Goal: Task Accomplishment & Management: Use online tool/utility

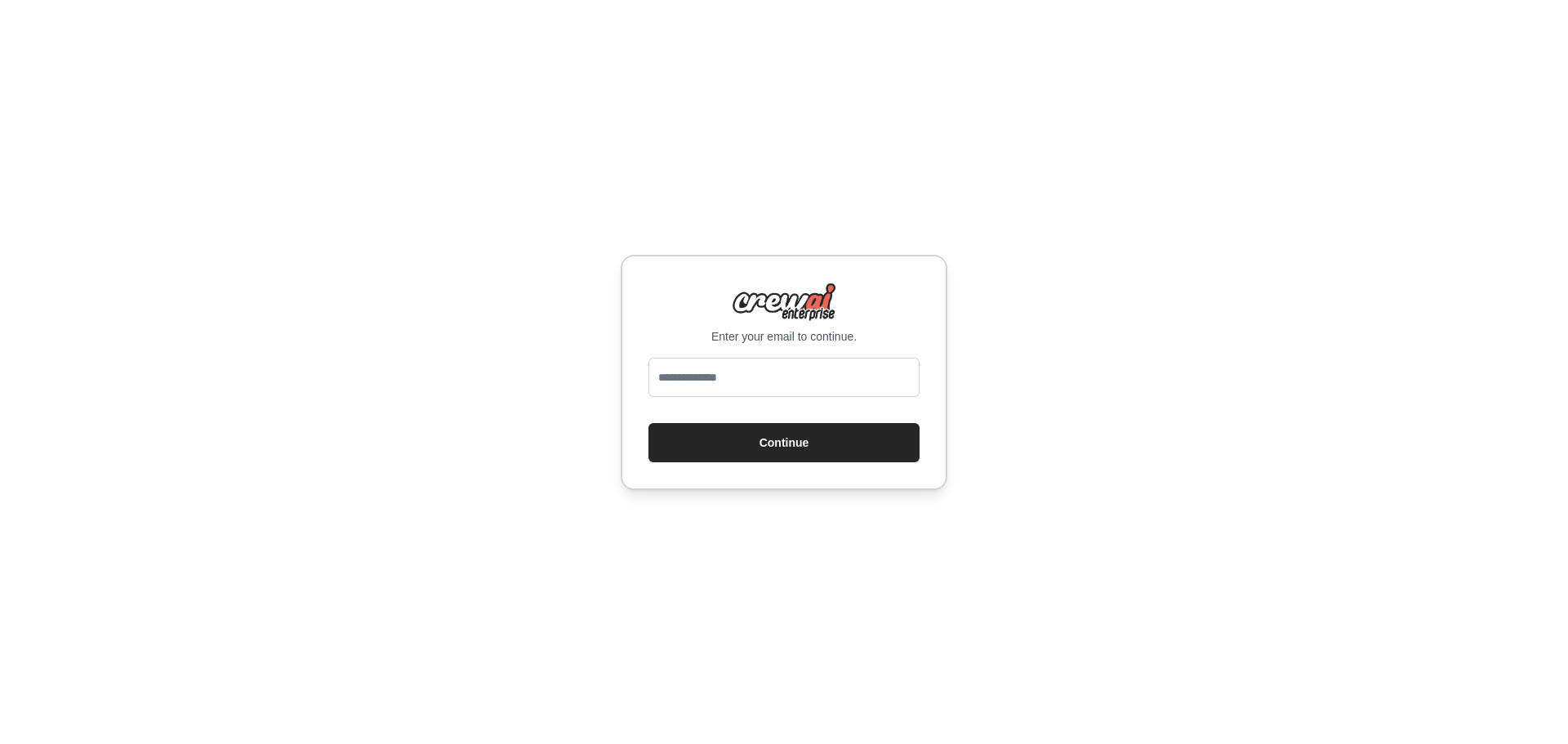
type input "**********"
click at [824, 443] on button "Continue" at bounding box center [784, 443] width 271 height 39
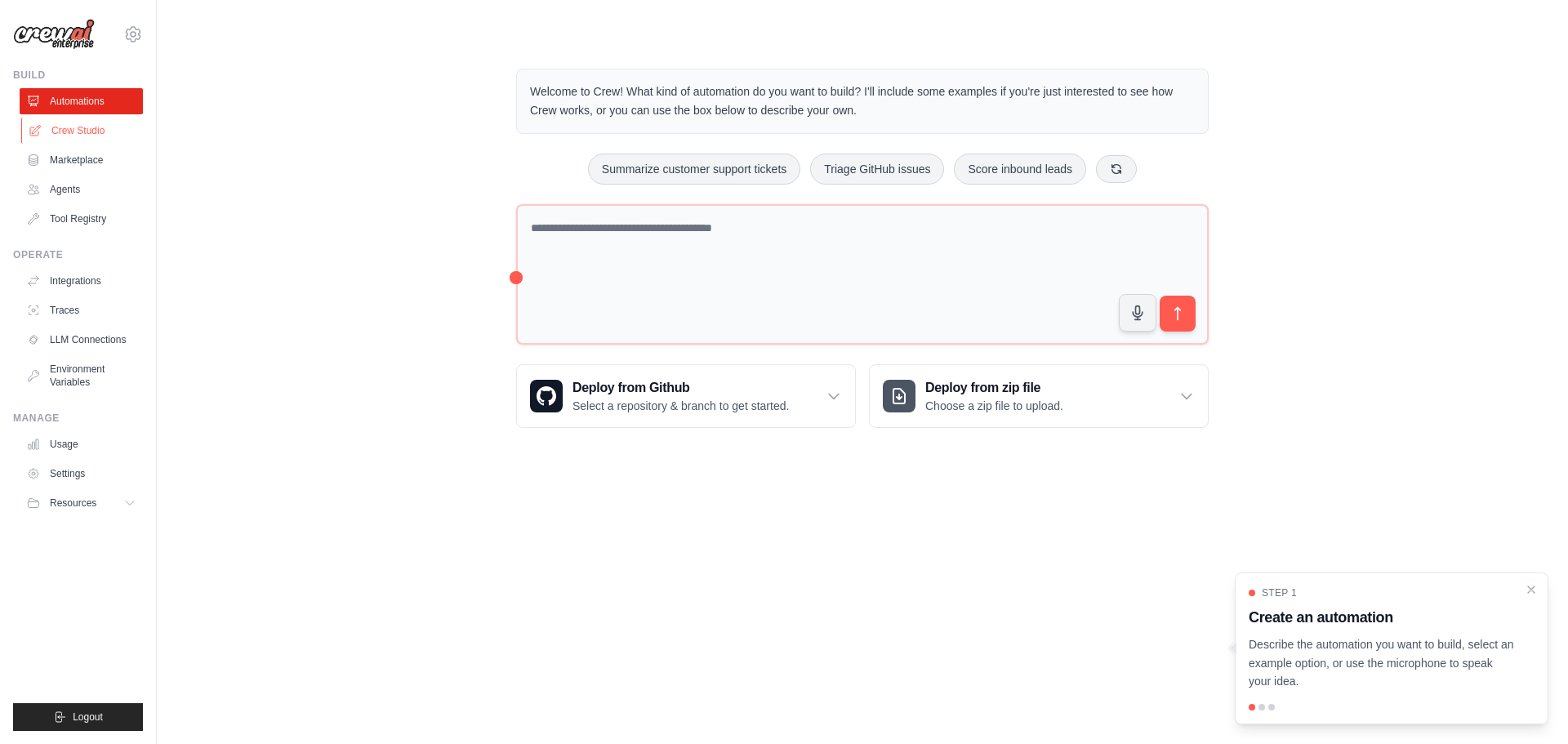
click at [74, 133] on link "Crew Studio" at bounding box center [82, 131] width 123 height 26
click at [90, 340] on link "LLM Connections" at bounding box center [82, 340] width 123 height 26
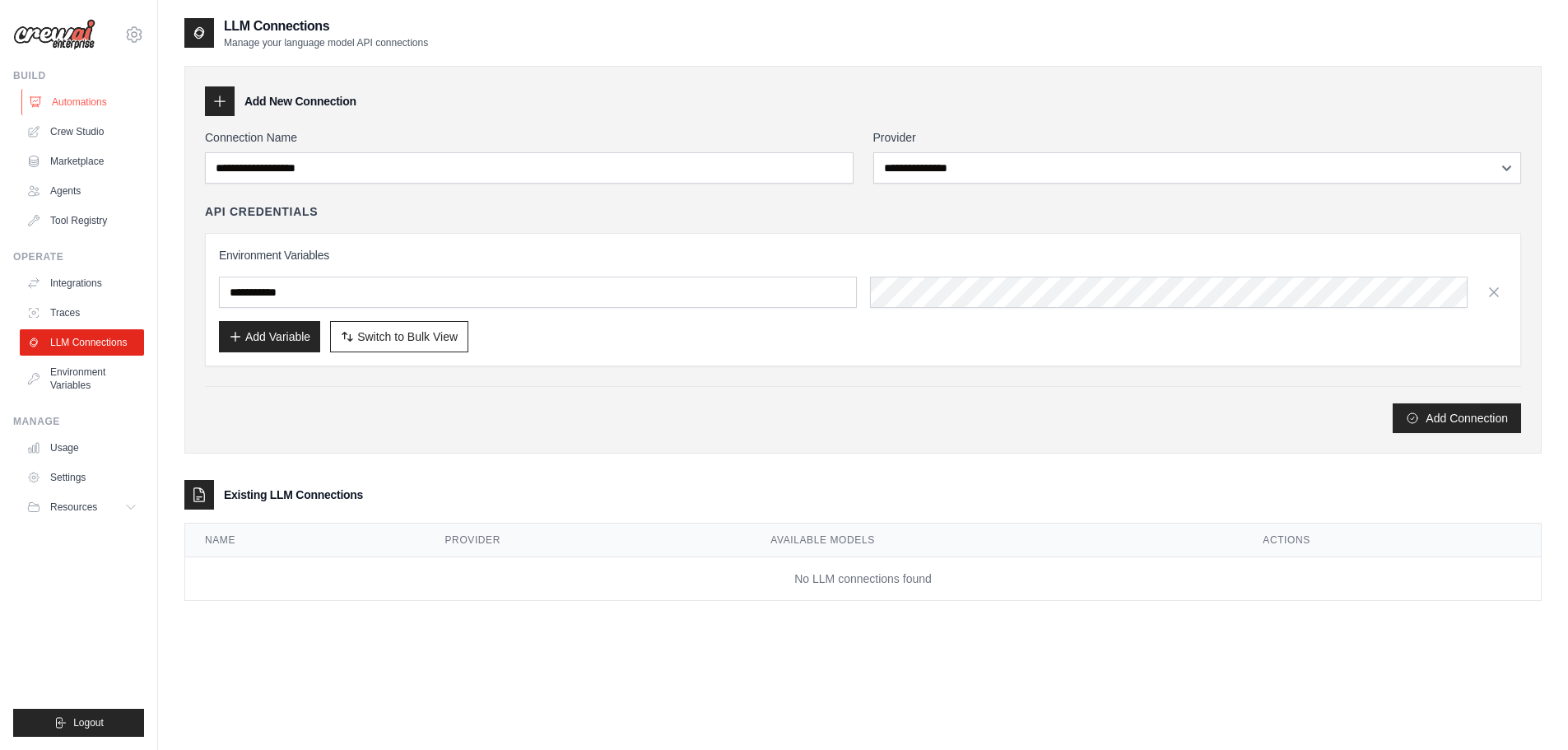
click at [77, 103] on link "Automations" at bounding box center [83, 102] width 124 height 26
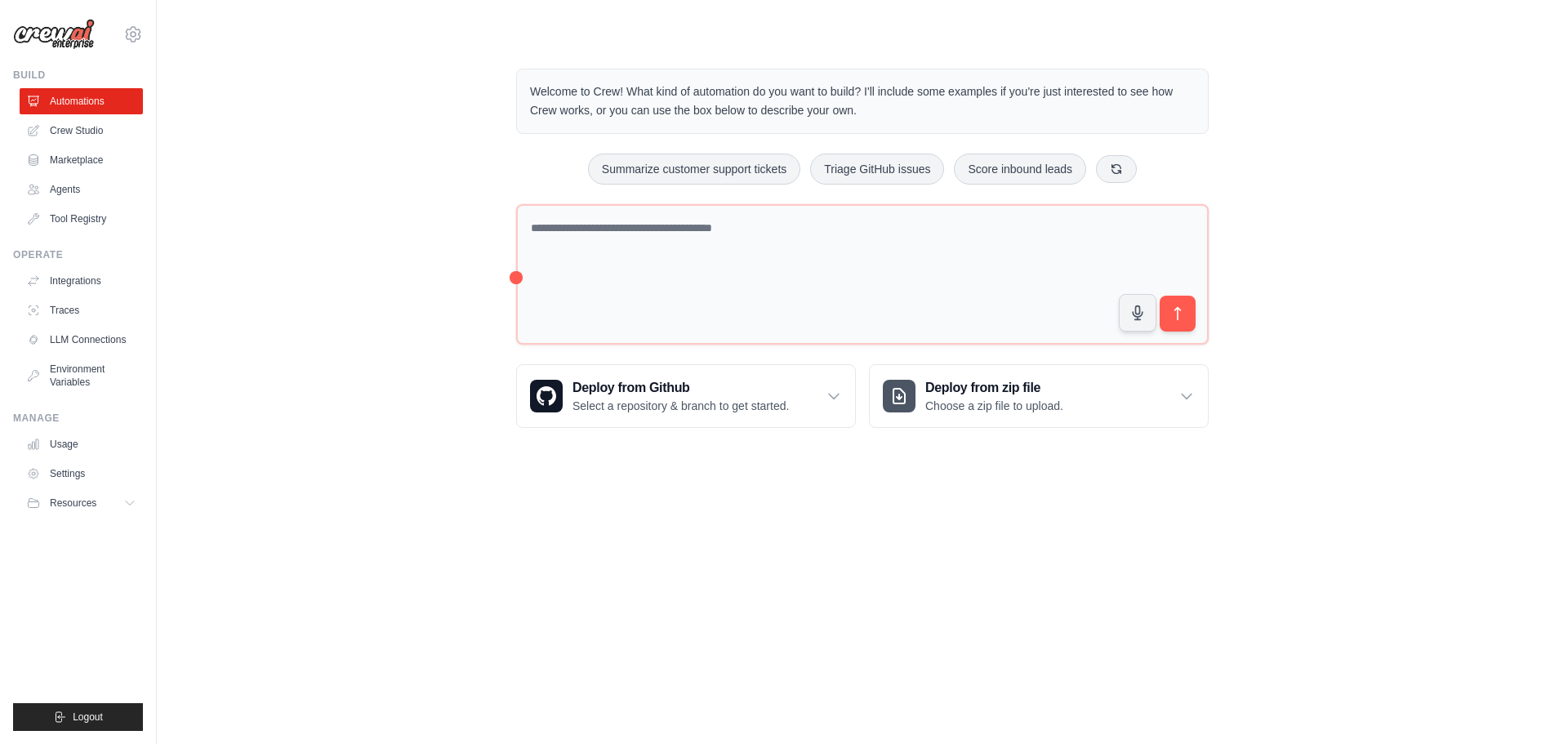
click at [647, 143] on div "Welcome to Crew! What kind of automation do you want to build? I'll include som…" at bounding box center [862, 248] width 732 height 412
click at [647, 159] on button "Summarize customer support tickets" at bounding box center [694, 168] width 212 height 31
click at [77, 130] on link "Crew Studio" at bounding box center [82, 131] width 123 height 26
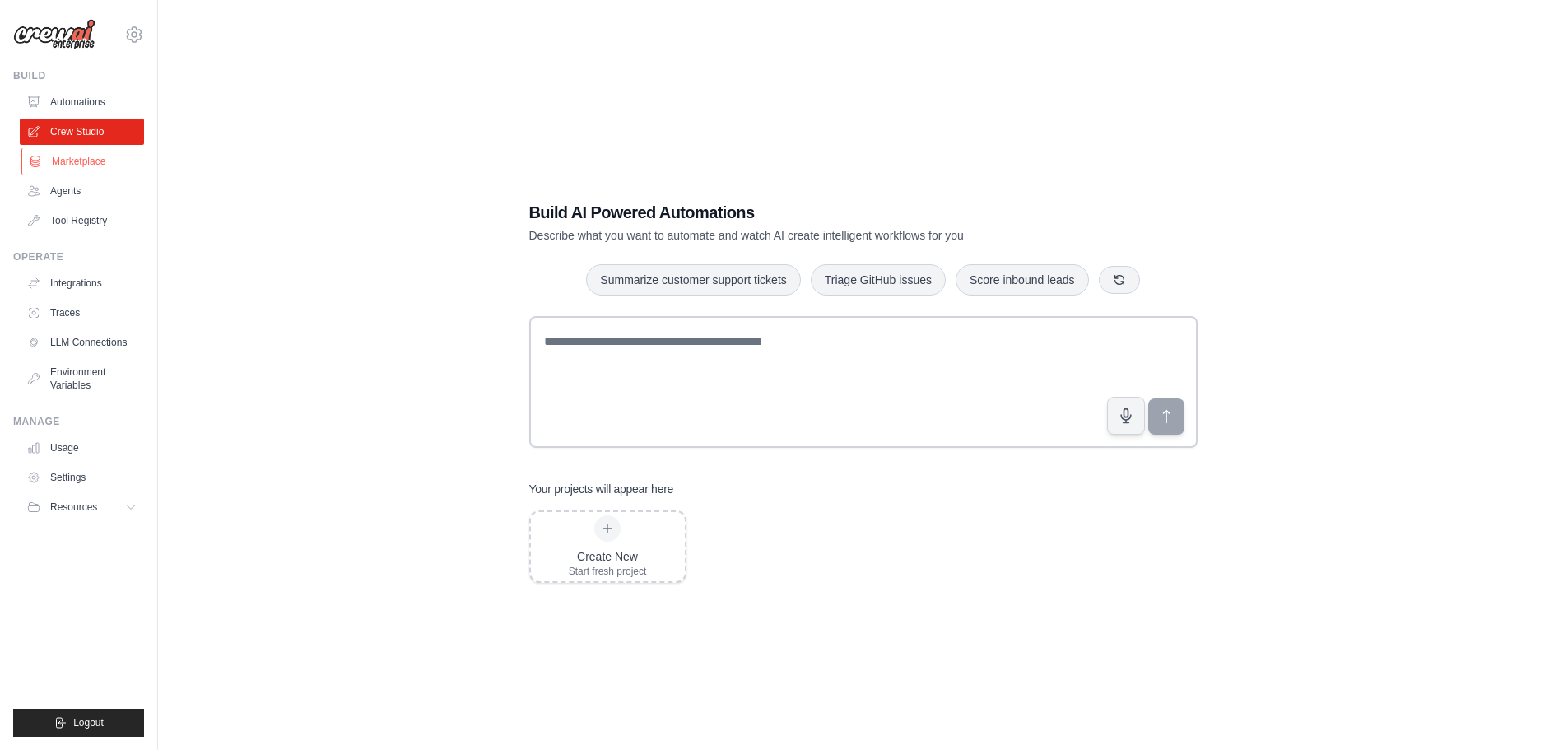
click at [54, 160] on link "Marketplace" at bounding box center [83, 161] width 124 height 26
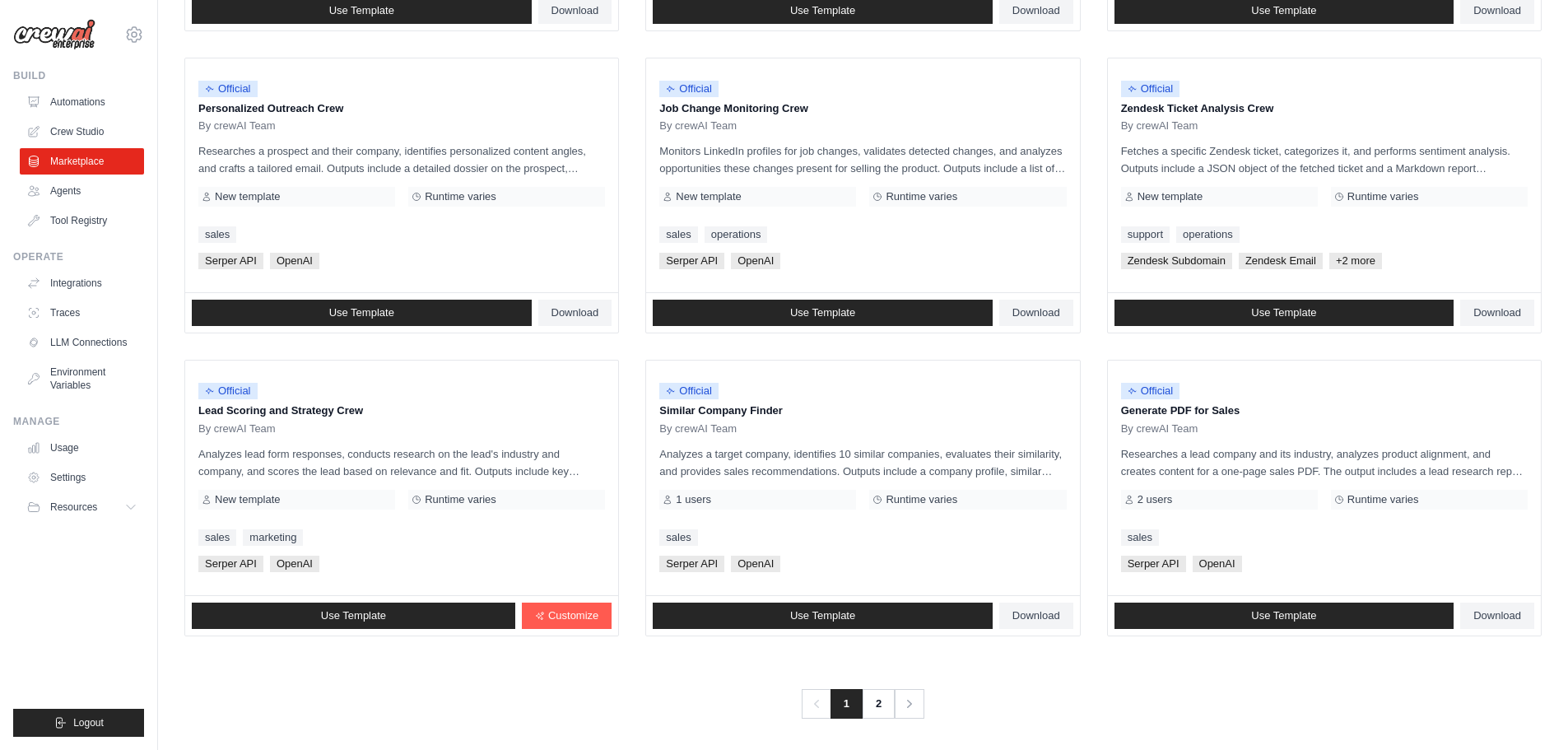
scroll to position [776, 0]
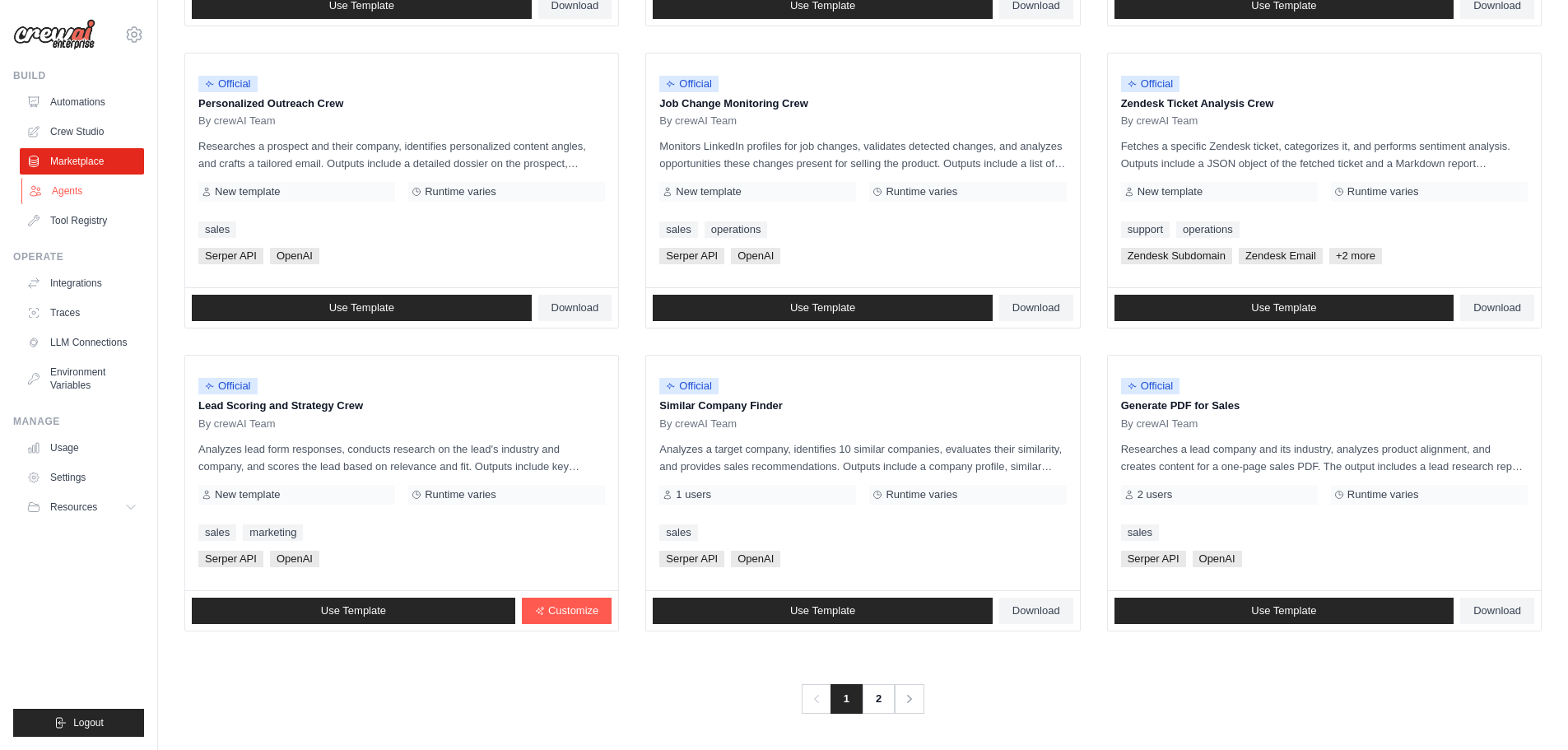
click at [77, 189] on link "Agents" at bounding box center [83, 191] width 124 height 26
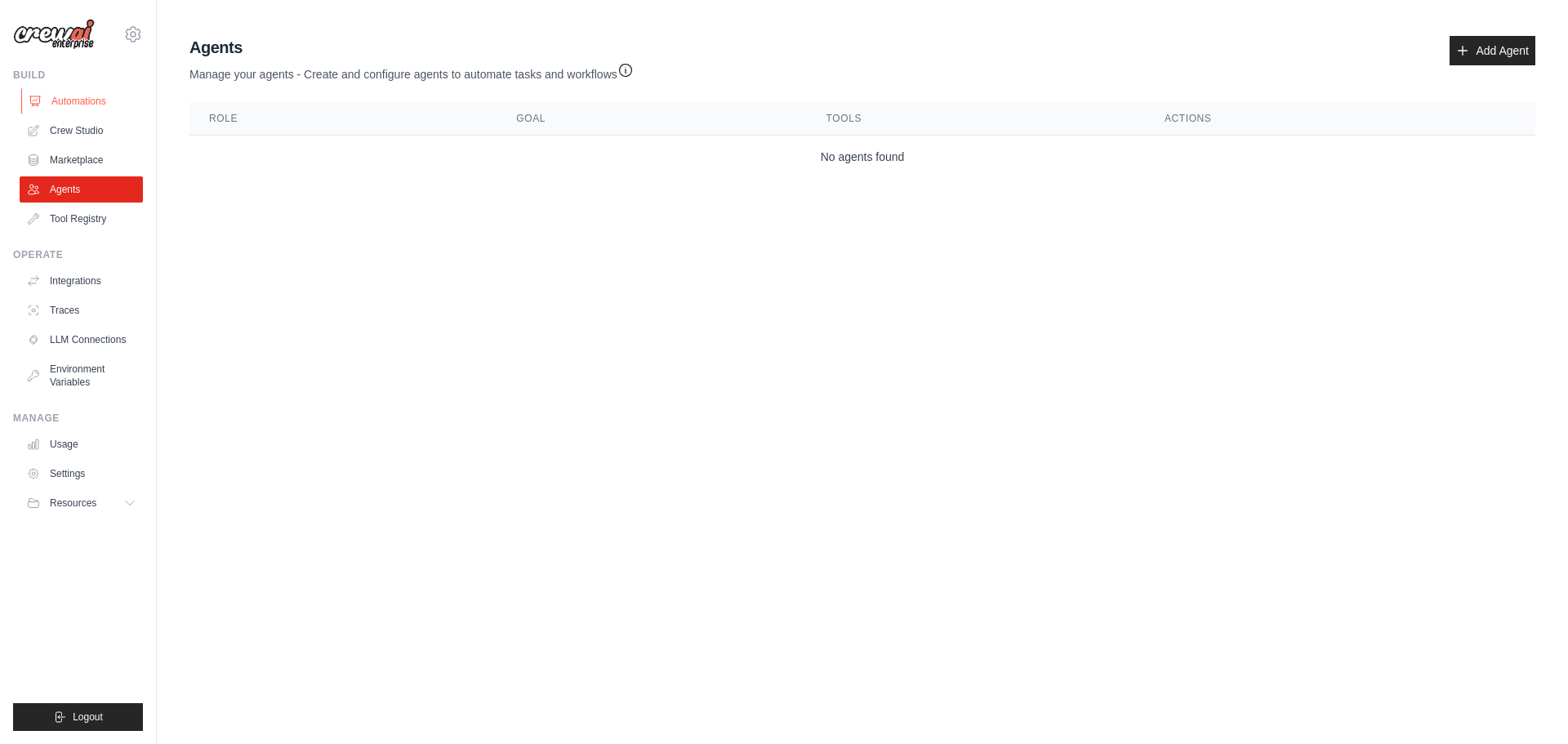
click at [63, 105] on link "Automations" at bounding box center [82, 101] width 123 height 26
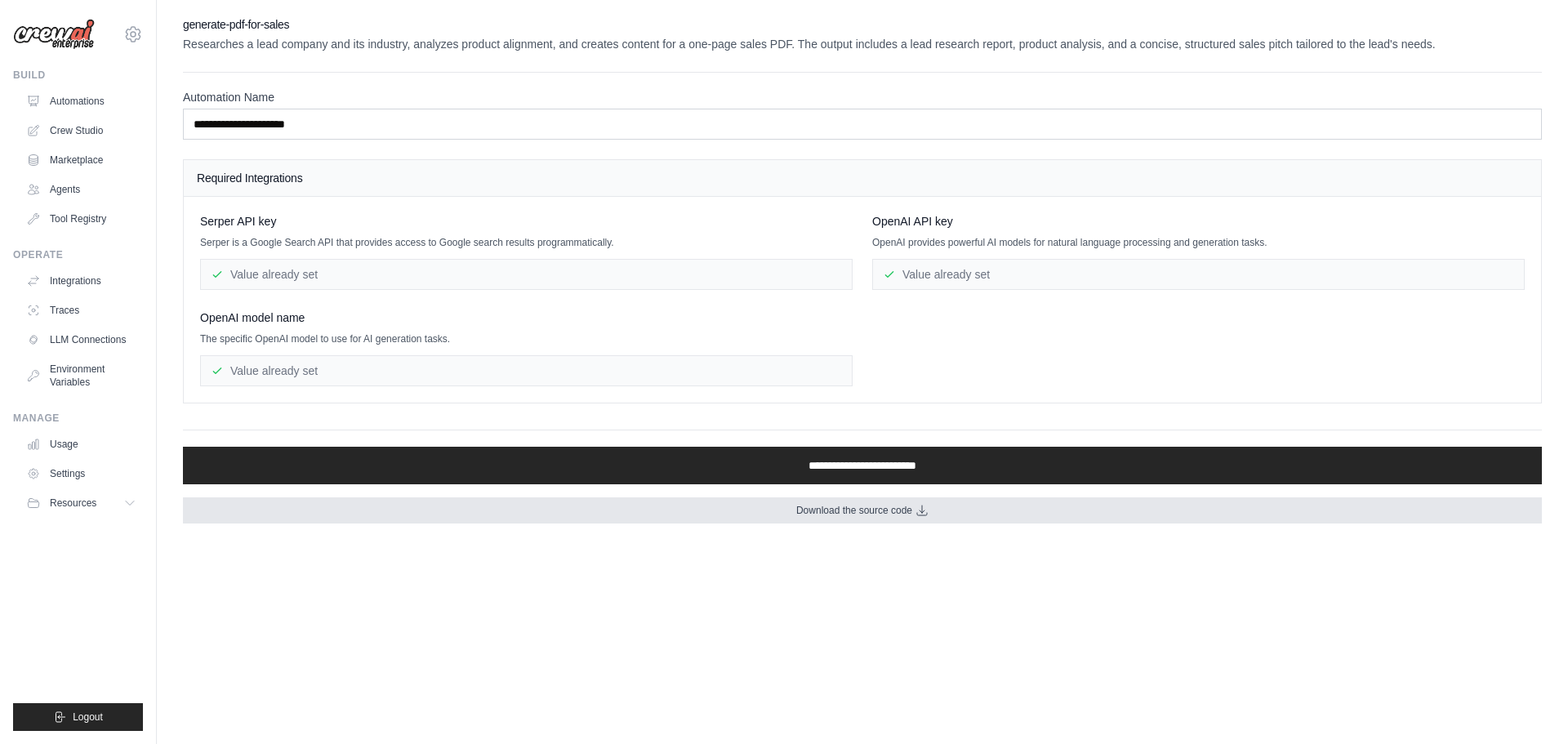
click at [928, 511] on icon at bounding box center [922, 510] width 13 height 13
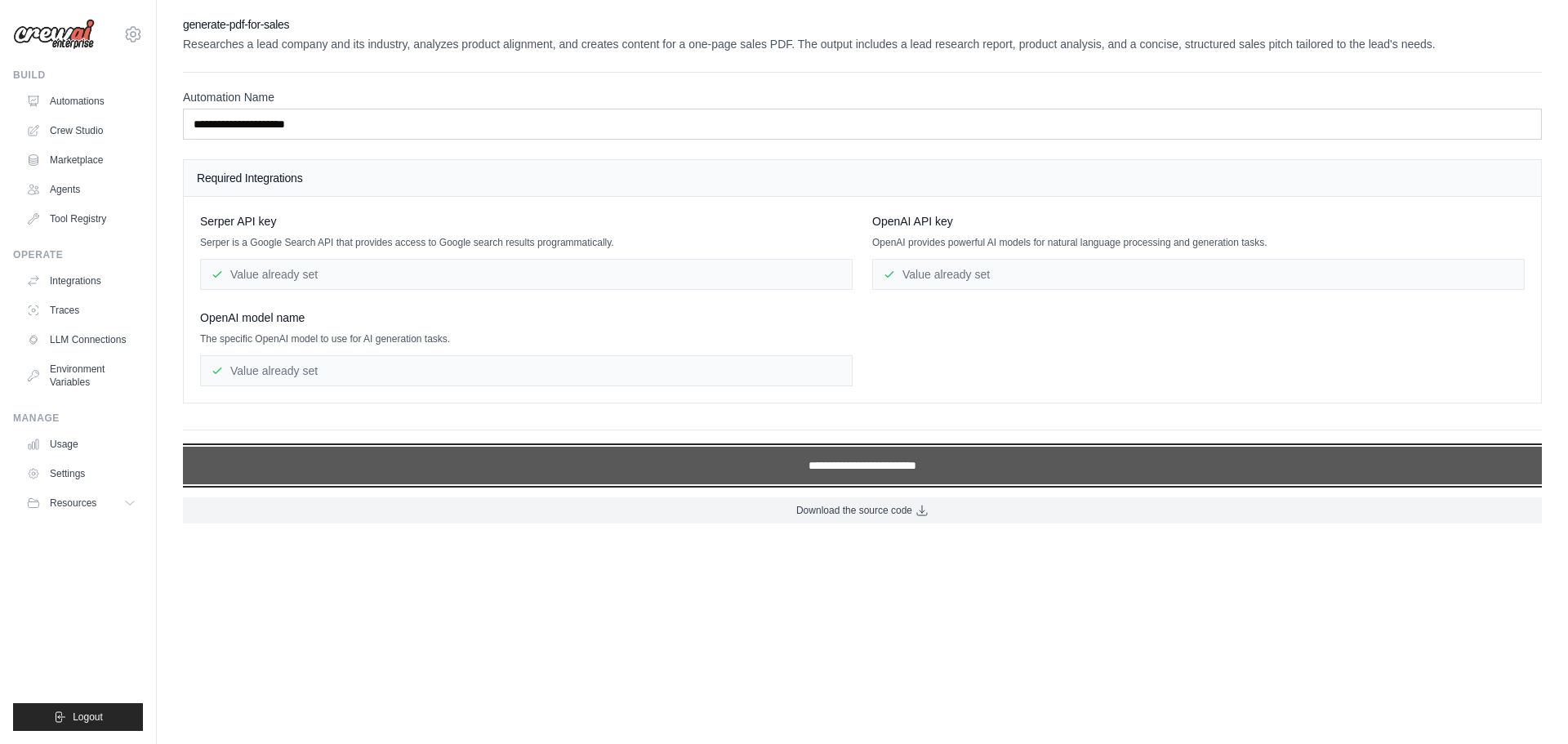
click at [831, 458] on input "**********" at bounding box center [862, 466] width 1359 height 38
